Goal: Information Seeking & Learning: Learn about a topic

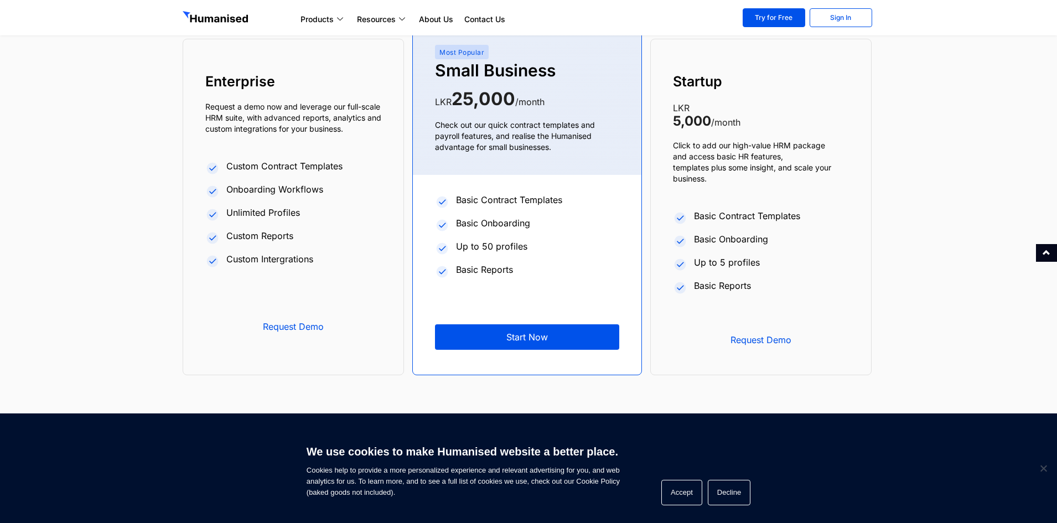
scroll to position [4236, 0]
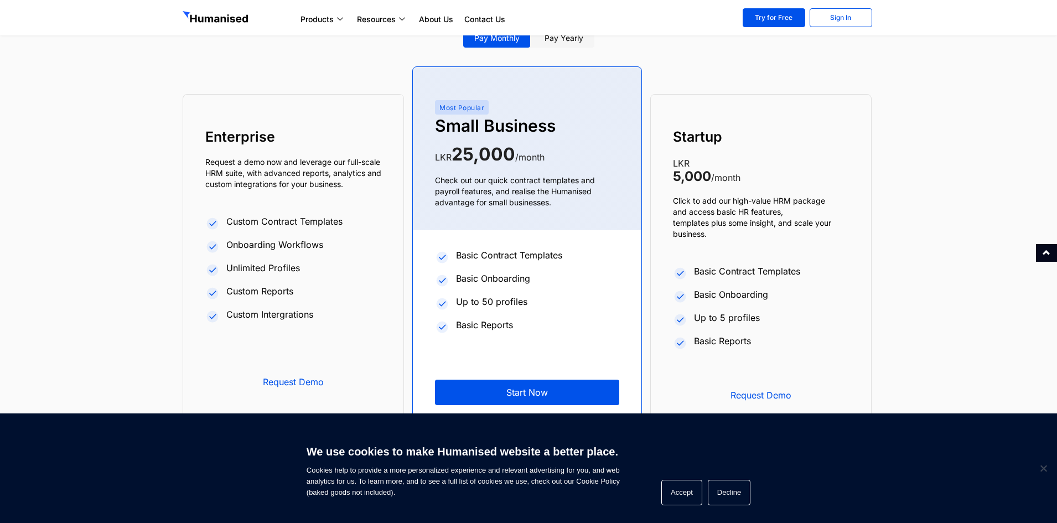
click at [844, 317] on section "Pay monthly Pay yearly Enterprise Request a demo now and leverage our full-scal…" at bounding box center [528, 244] width 1057 height 474
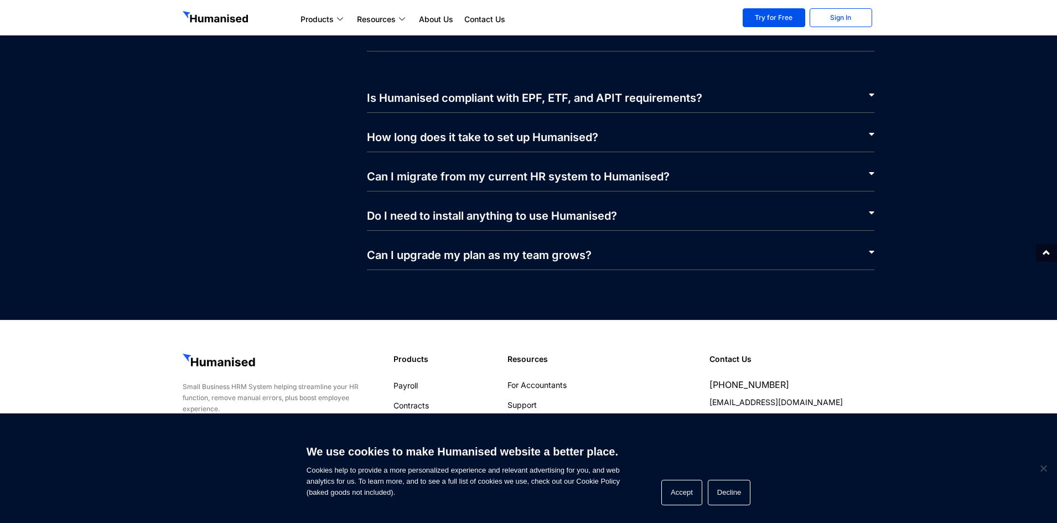
scroll to position [5305, 0]
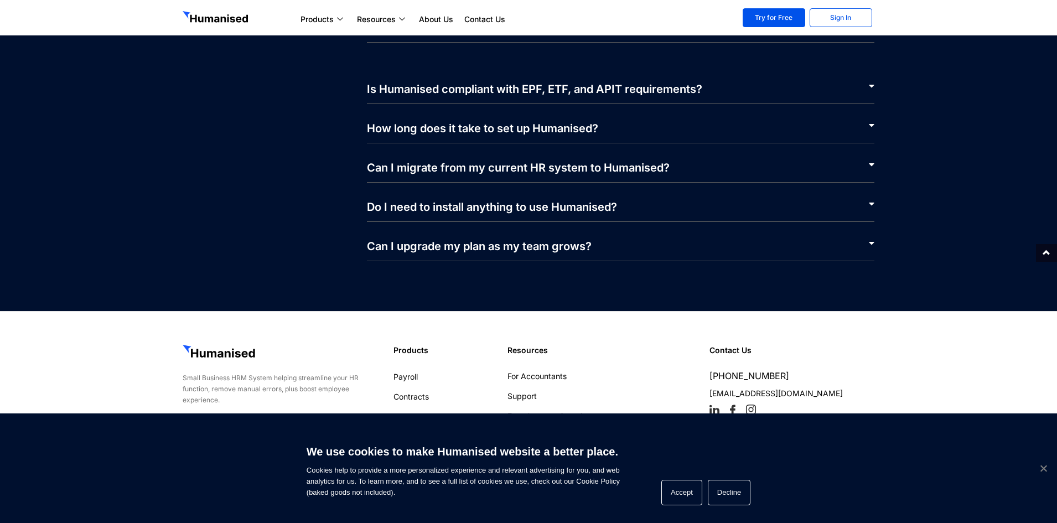
click at [844, 457] on span "Cookie Notice" at bounding box center [1043, 468] width 11 height 11
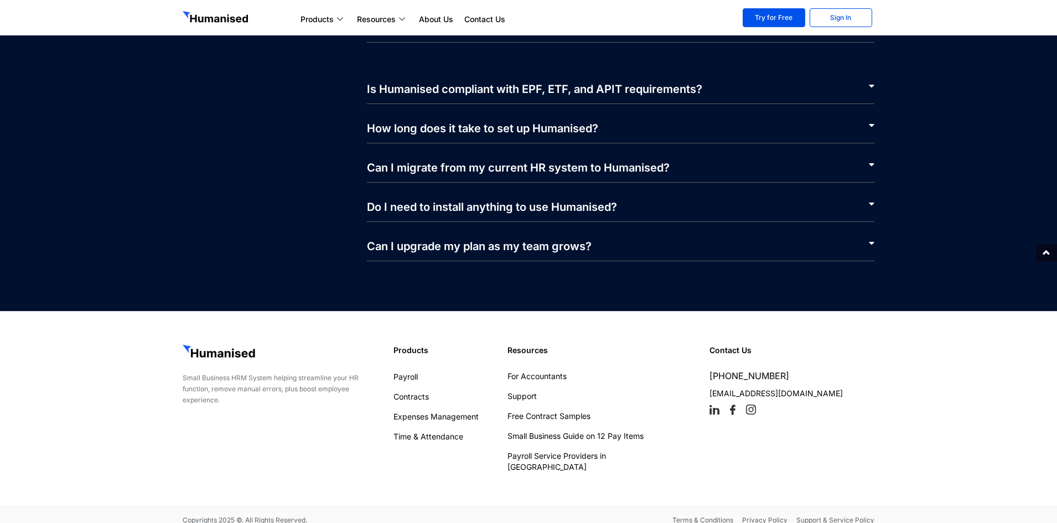
click at [844, 446] on section "Small Business HRM System helping streamline your HR function, remove manual er…" at bounding box center [528, 408] width 1057 height 195
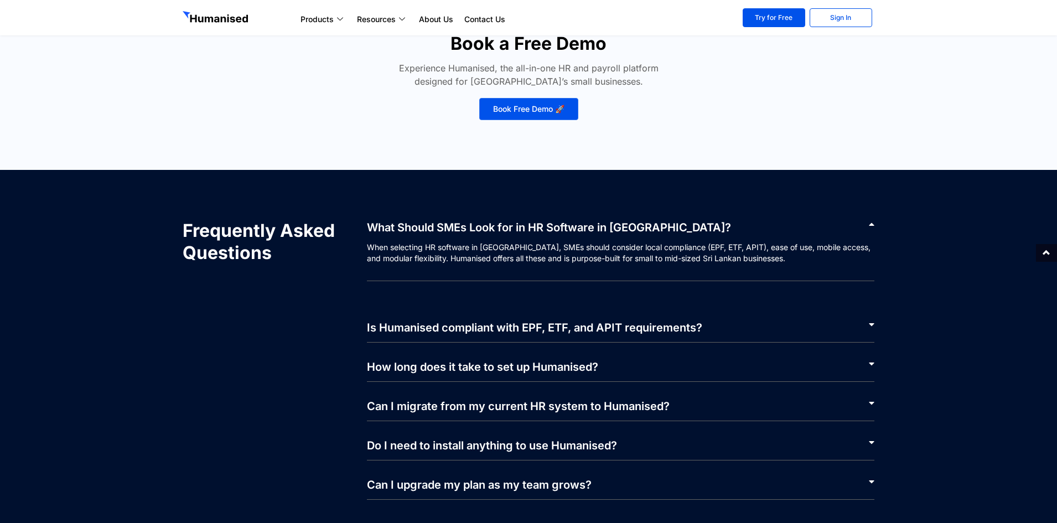
scroll to position [5083, 0]
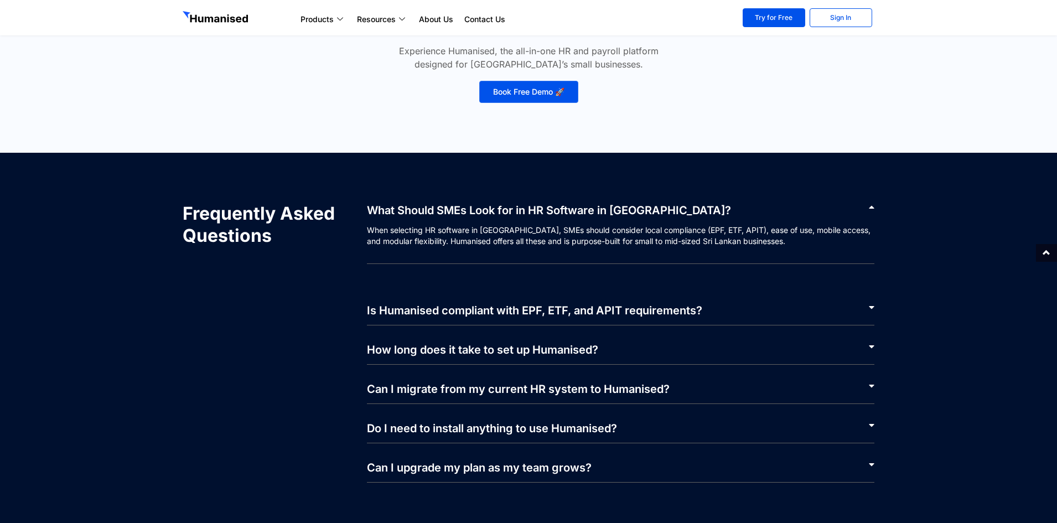
click at [844, 310] on span at bounding box center [867, 307] width 13 height 9
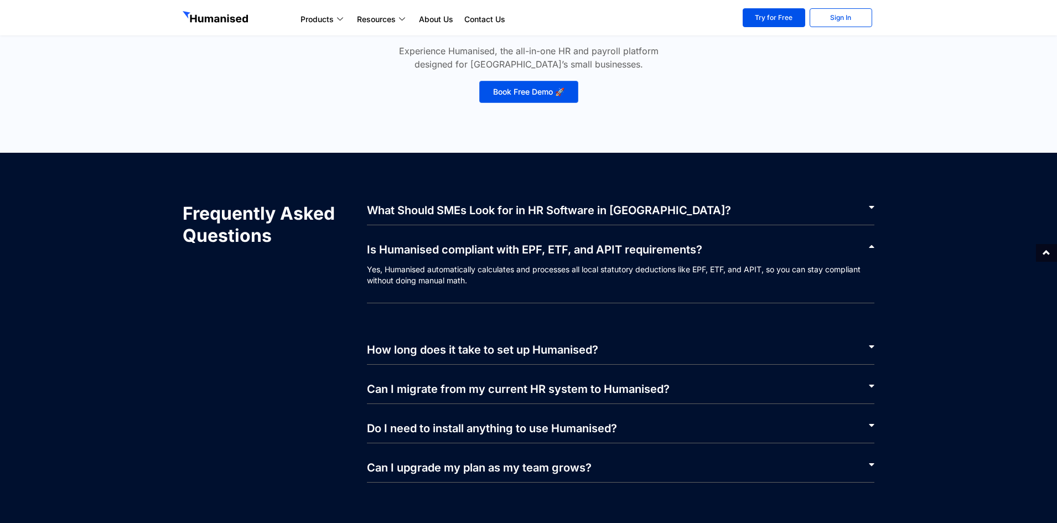
click at [844, 346] on icon at bounding box center [872, 346] width 6 height 9
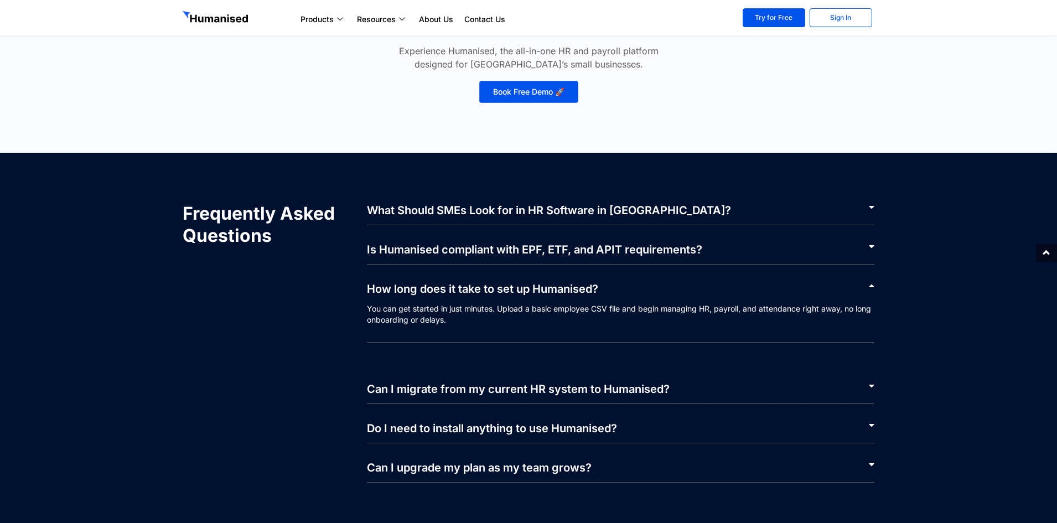
click at [844, 387] on span at bounding box center [867, 385] width 13 height 9
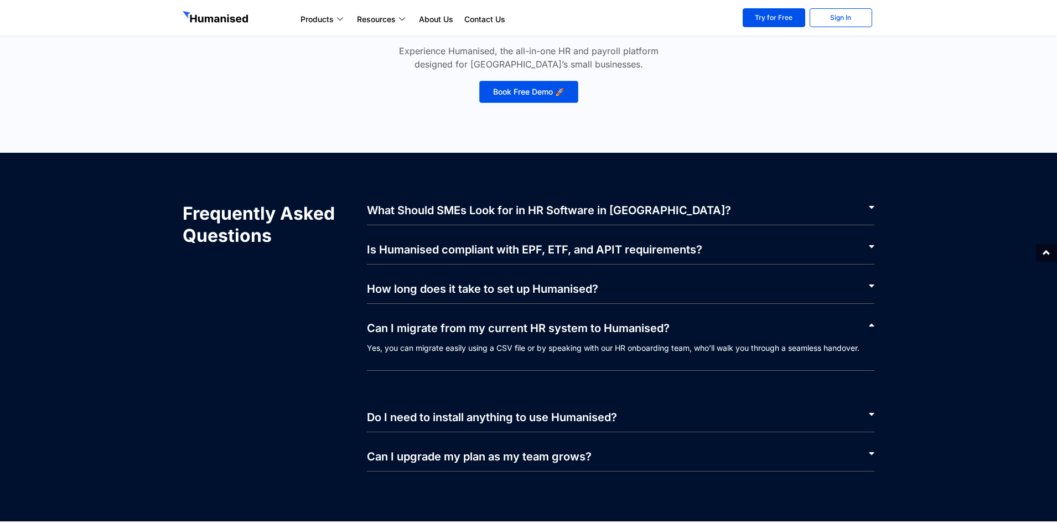
click at [844, 415] on div "Frequently Asked Questions What Should SMEs Look for in HR Software in [GEOGRAP…" at bounding box center [528, 337] width 703 height 280
click at [844, 411] on icon at bounding box center [872, 414] width 6 height 9
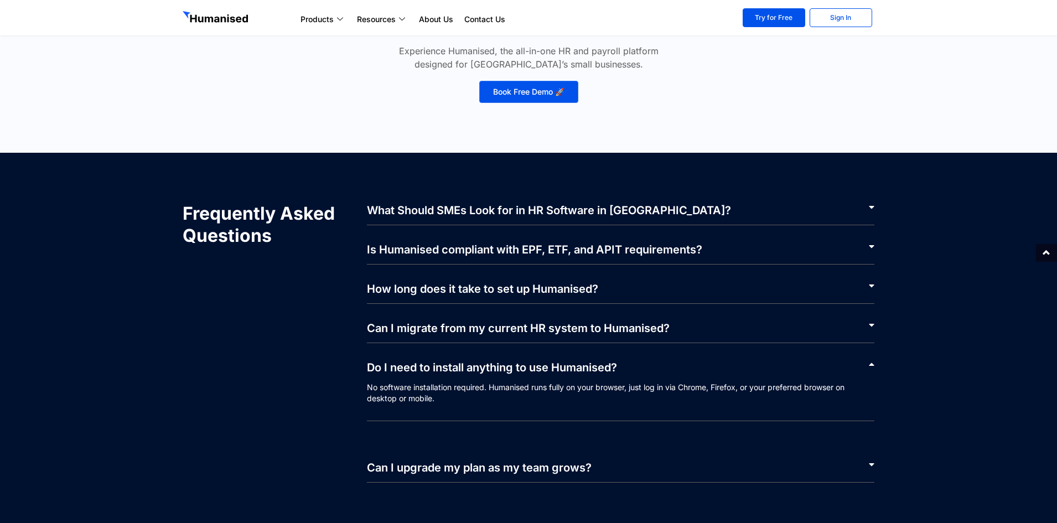
click at [844, 457] on icon at bounding box center [872, 464] width 6 height 9
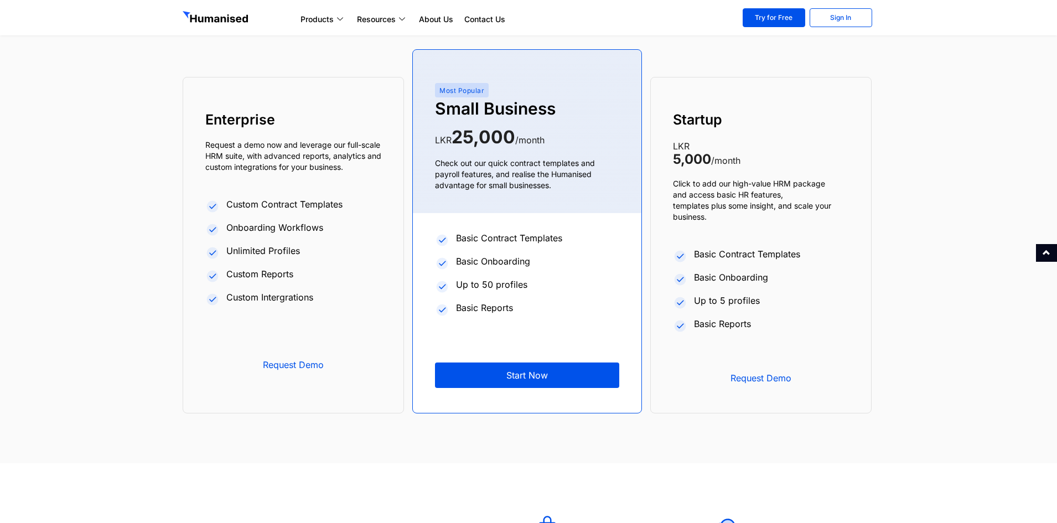
scroll to position [4142, 0]
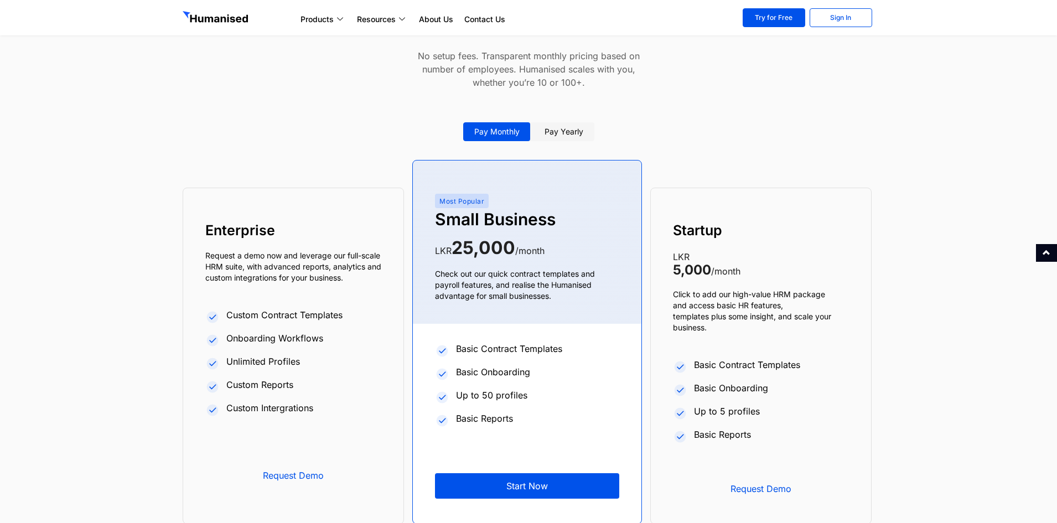
click at [804, 253] on p "LKR 5,000 /month" at bounding box center [761, 264] width 176 height 28
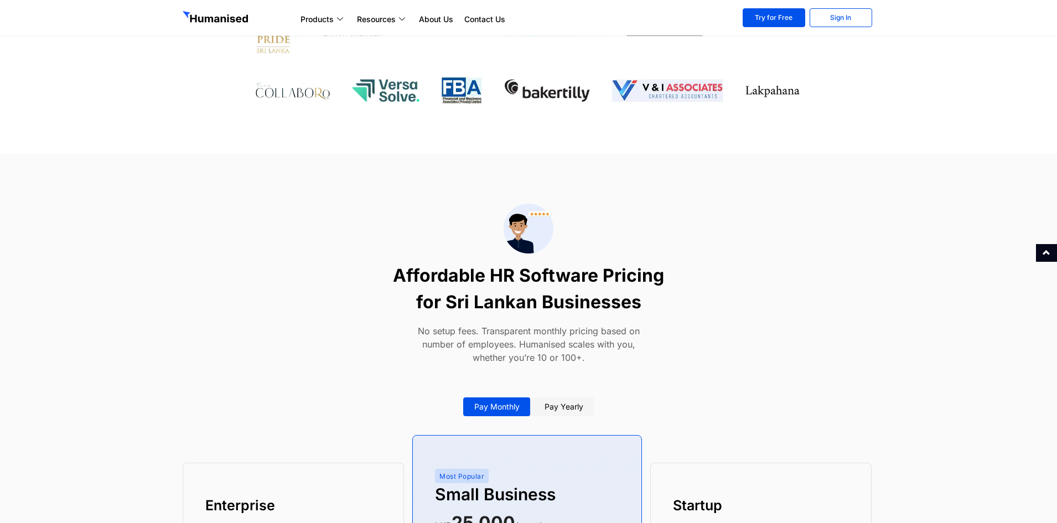
scroll to position [3810, 0]
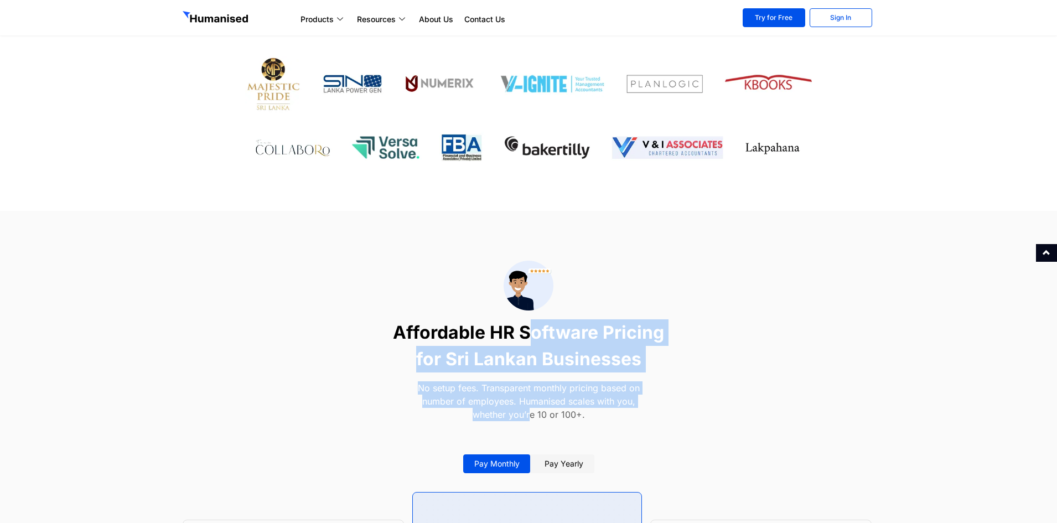
drag, startPoint x: 533, startPoint y: 332, endPoint x: 531, endPoint y: 418, distance: 85.8
click at [531, 418] on div "Affordable HR Software Pricing for Sri Lankan Businesses No setup fees. Transpa…" at bounding box center [528, 343] width 304 height 177
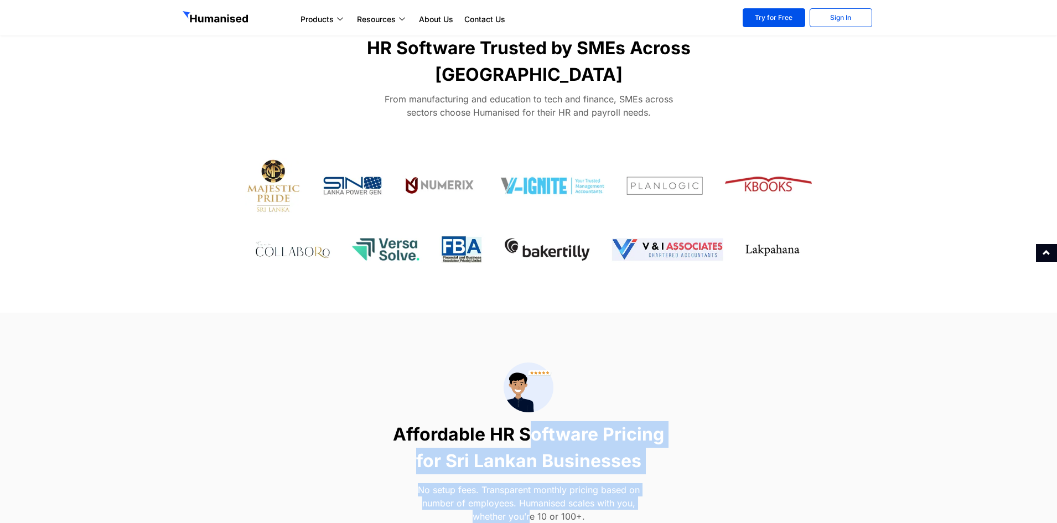
scroll to position [3700, 0]
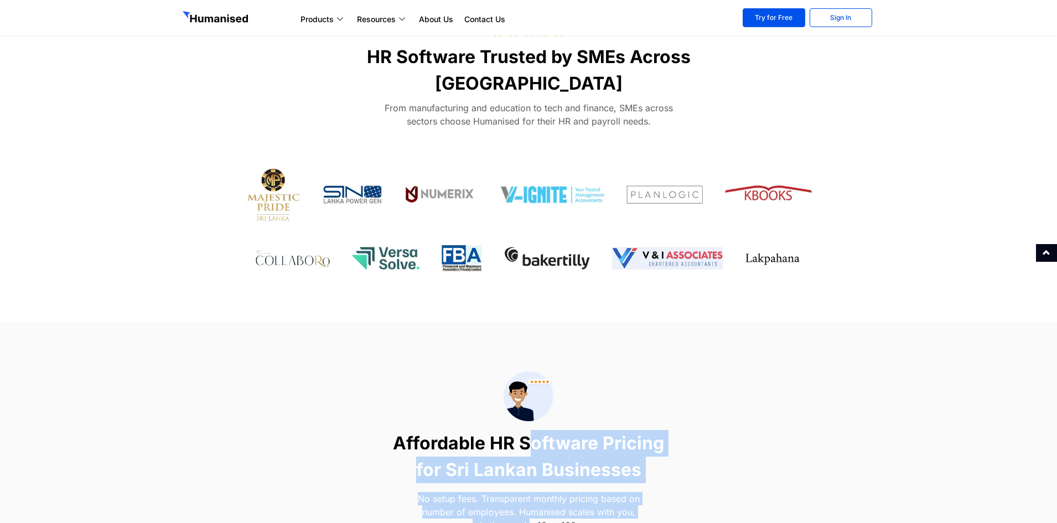
click at [532, 435] on h2 "Affordable HR Software Pricing for Sri Lankan Businesses" at bounding box center [528, 456] width 293 height 53
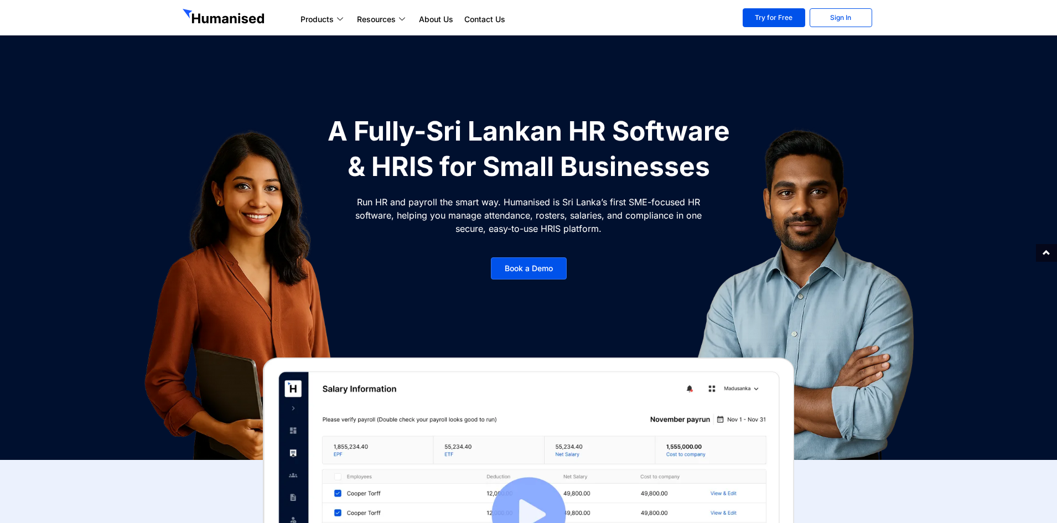
scroll to position [0, 0]
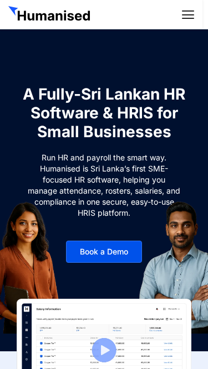
click at [189, 16] on icon at bounding box center [188, 14] width 12 height 12
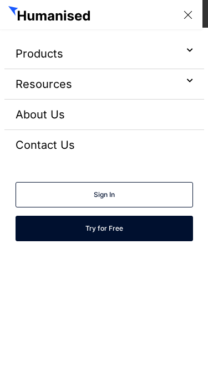
click at [189, 16] on icon at bounding box center [188, 14] width 12 height 12
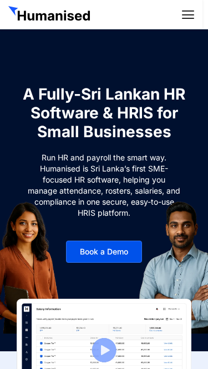
click at [189, 16] on icon at bounding box center [188, 14] width 12 height 12
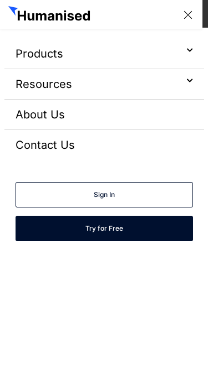
click at [189, 16] on icon at bounding box center [188, 14] width 12 height 12
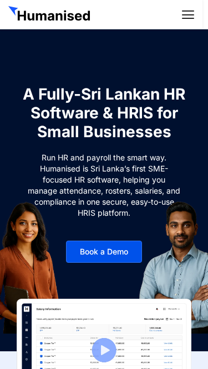
click at [189, 16] on icon at bounding box center [188, 14] width 12 height 12
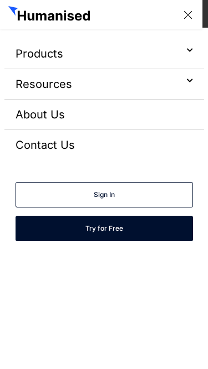
click at [189, 16] on icon at bounding box center [188, 14] width 12 height 12
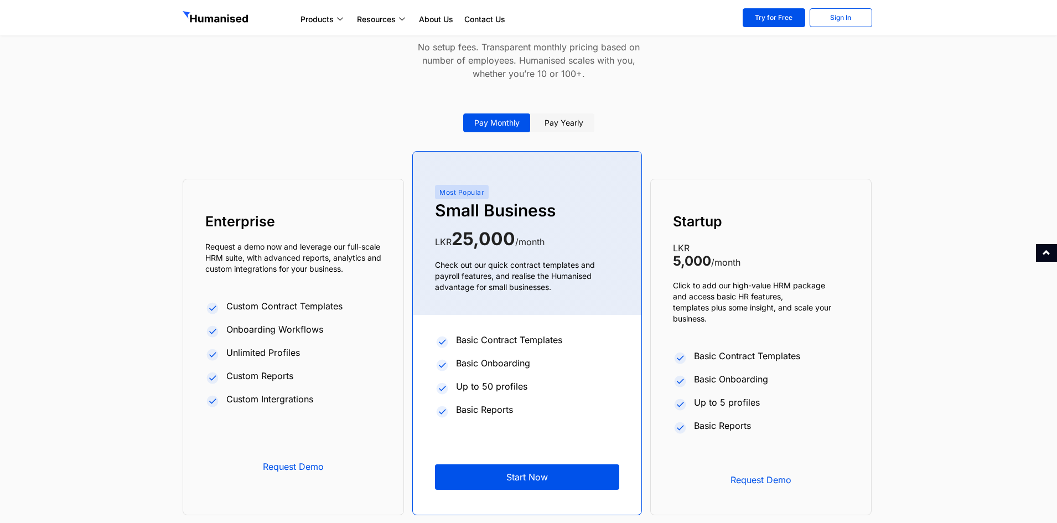
scroll to position [4207, 0]
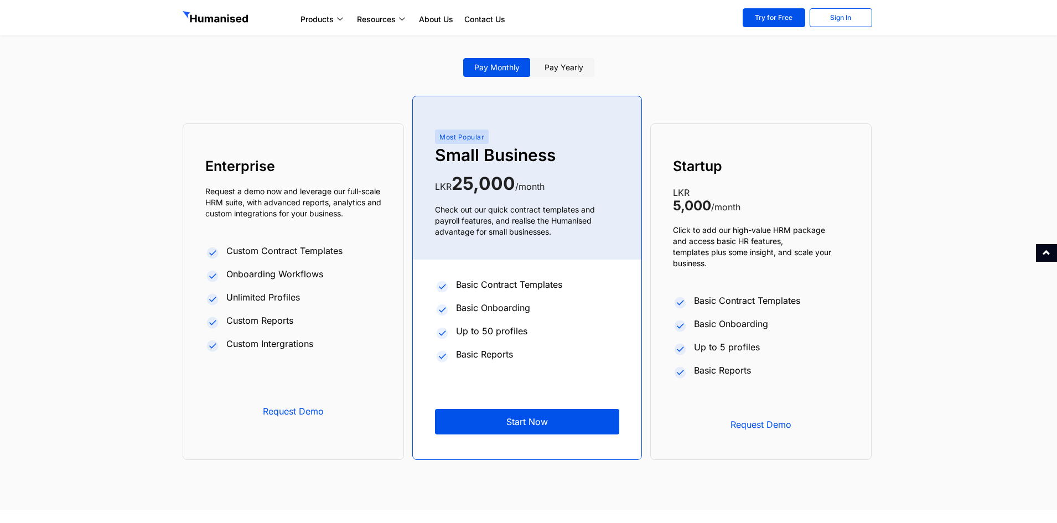
click at [844, 295] on section "Pay monthly Pay yearly Enterprise Request a demo now and leverage our full-scal…" at bounding box center [528, 273] width 1057 height 474
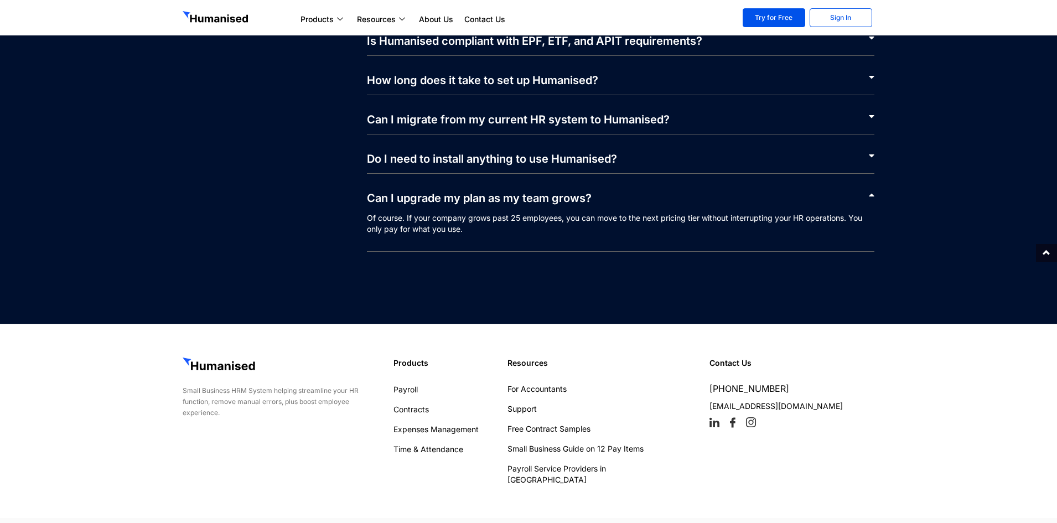
scroll to position [5286, 0]
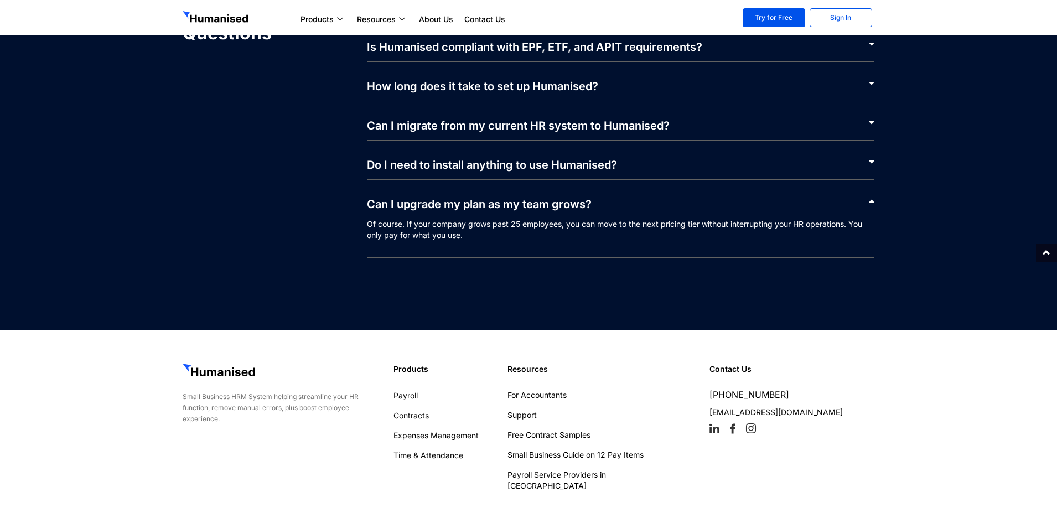
click at [699, 359] on div "Resources For Accountants Support Free Contract Samples Small Business Guide on…" at bounding box center [603, 427] width 203 height 139
